Goal: Task Accomplishment & Management: Manage account settings

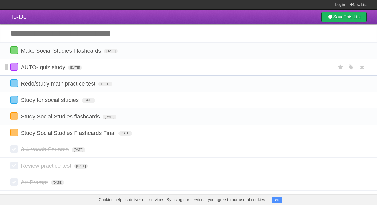
scroll to position [23, 0]
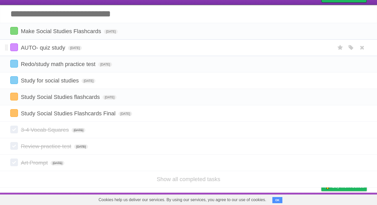
click at [11, 41] on li "AUTO- quiz study Sat Sep 06 2025 White Red Blue Green Purple Orange" at bounding box center [188, 47] width 377 height 17
click at [13, 45] on label at bounding box center [14, 47] width 8 height 8
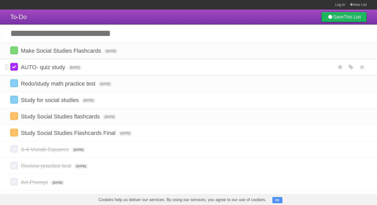
click at [15, 67] on label at bounding box center [14, 67] width 8 height 8
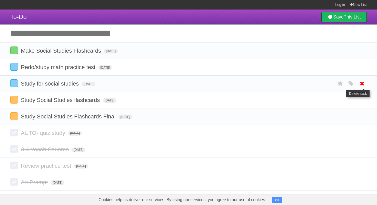
click at [363, 84] on icon at bounding box center [362, 83] width 7 height 8
